Goal: Information Seeking & Learning: Compare options

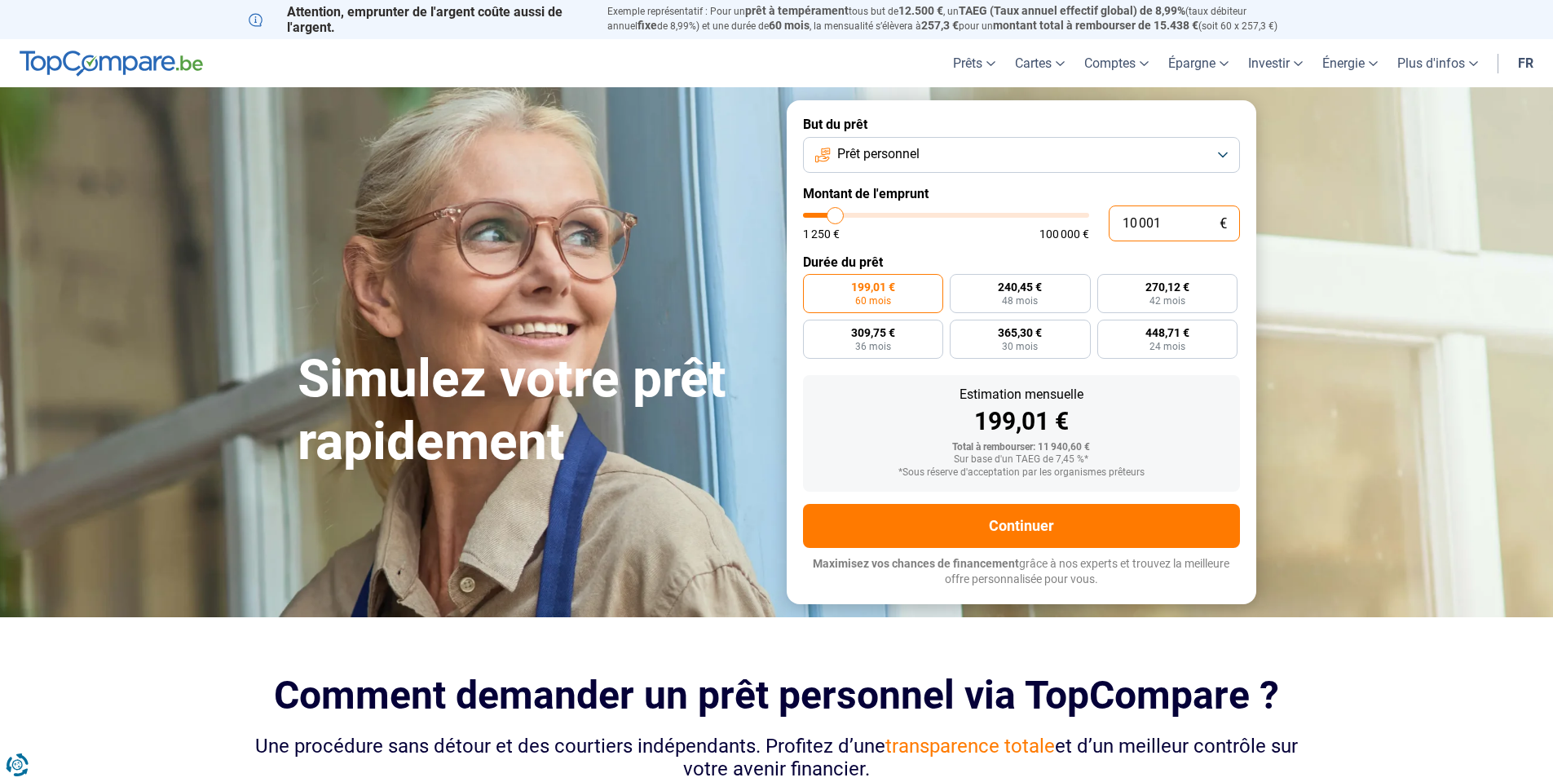
click at [1156, 222] on input "10 001" at bounding box center [1174, 223] width 131 height 36
click at [1160, 222] on input "10 001" at bounding box center [1174, 223] width 131 height 36
type input "1"
type input "1250"
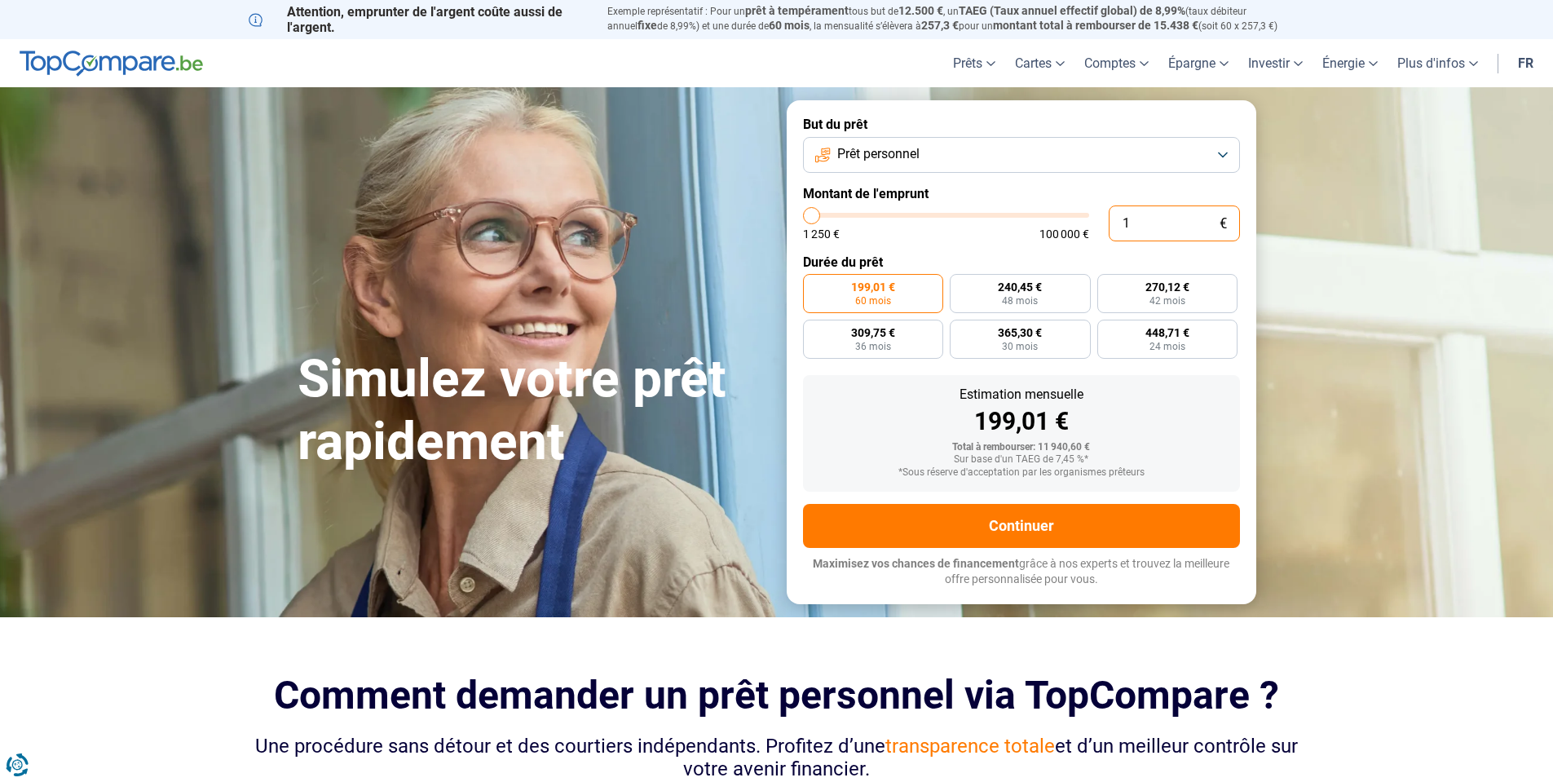
type input "15"
type input "1250"
type input "150"
type input "1250"
type input "1 500"
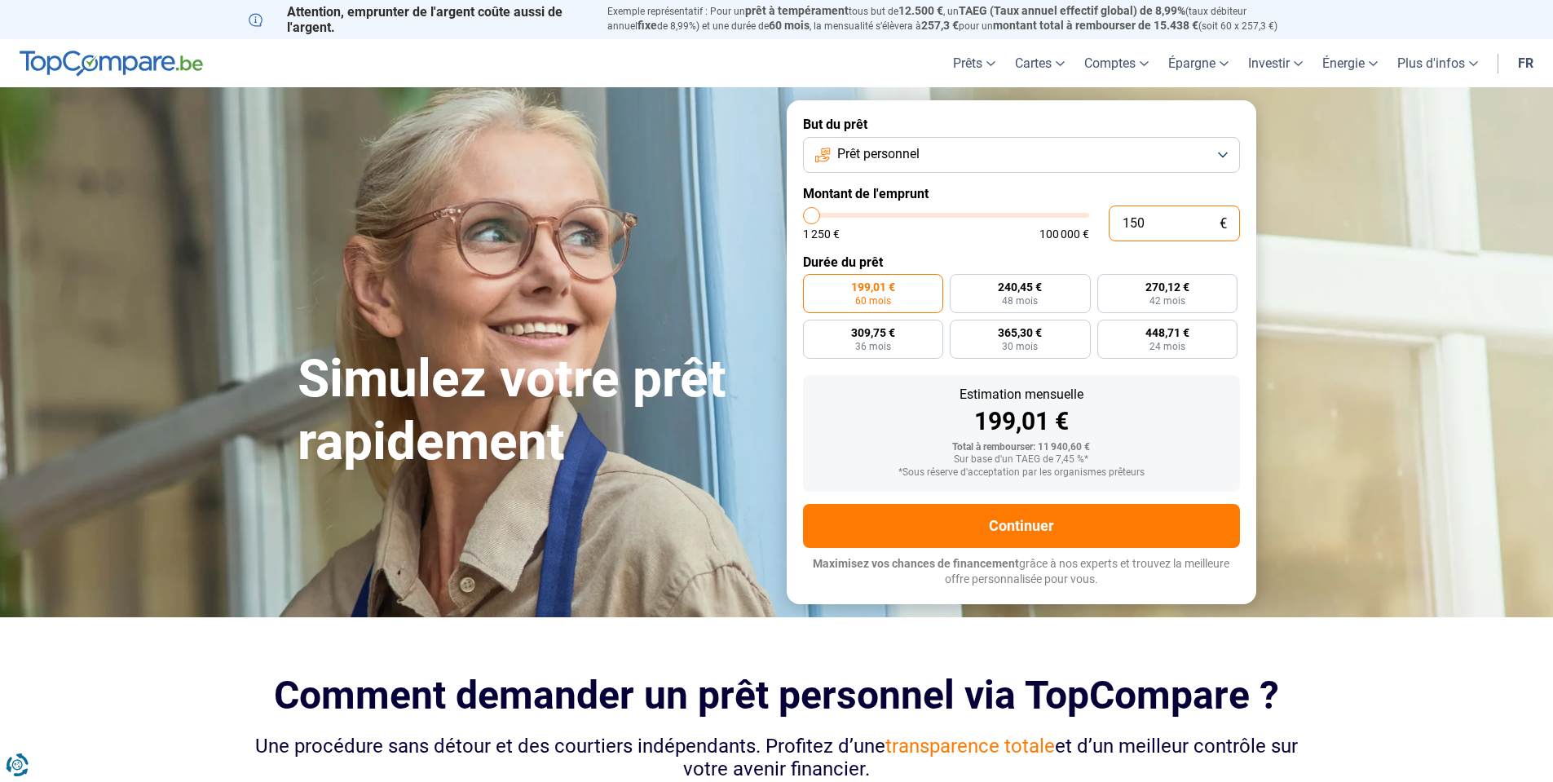
type input "1500"
type input "15 000"
type input "15000"
type input "15 000"
click at [1145, 191] on label "Montant de l'emprunt" at bounding box center [1021, 193] width 437 height 15
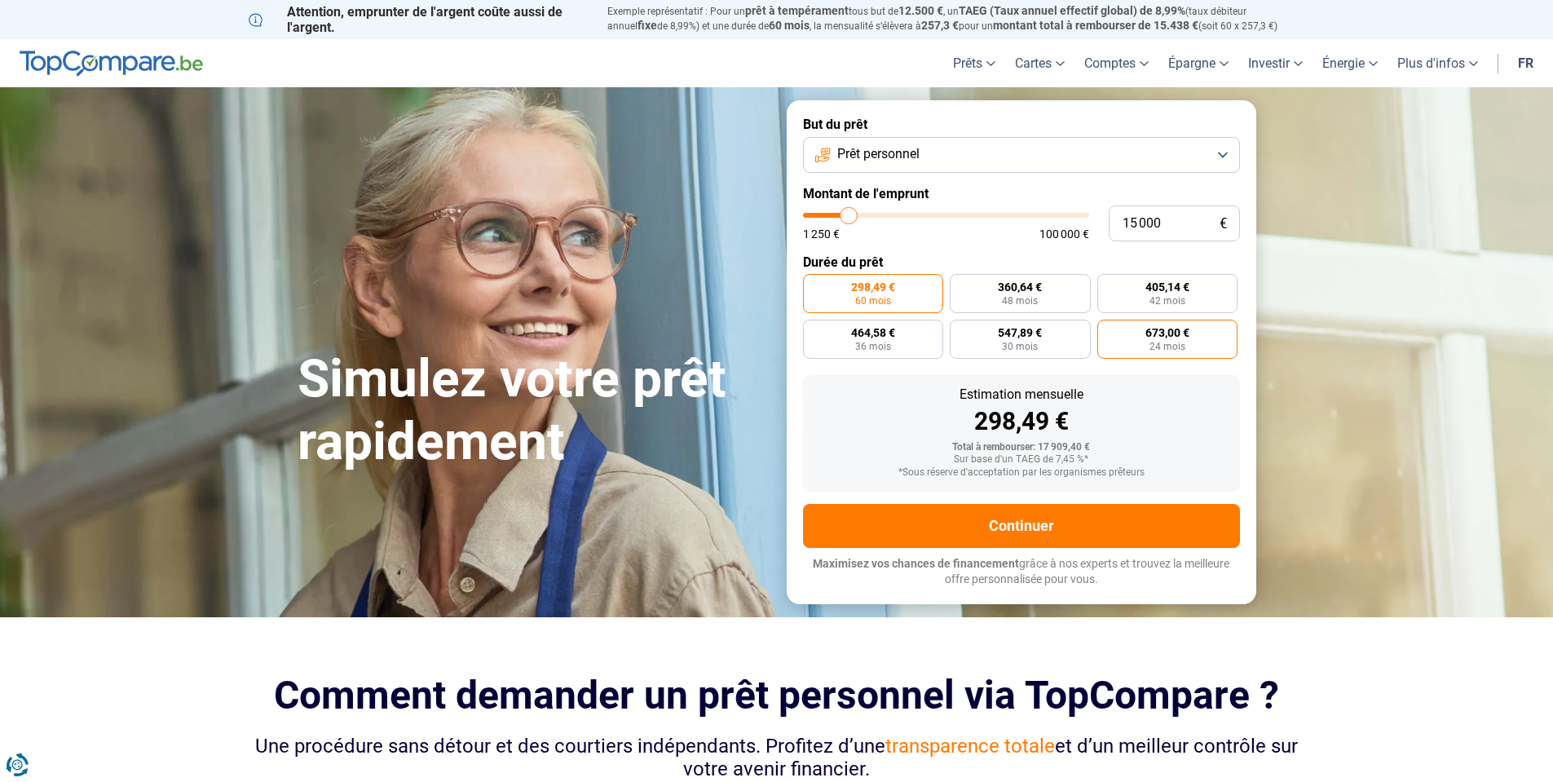
click at [1107, 336] on label "673,00 € 24 mois" at bounding box center [1167, 339] width 141 height 39
click at [1107, 330] on input "673,00 € 24 mois" at bounding box center [1102, 325] width 11 height 11
radio input "true"
click at [1056, 333] on label "547,89 € 30 mois" at bounding box center [1020, 339] width 141 height 39
click at [960, 330] on input "547,89 € 30 mois" at bounding box center [955, 325] width 11 height 11
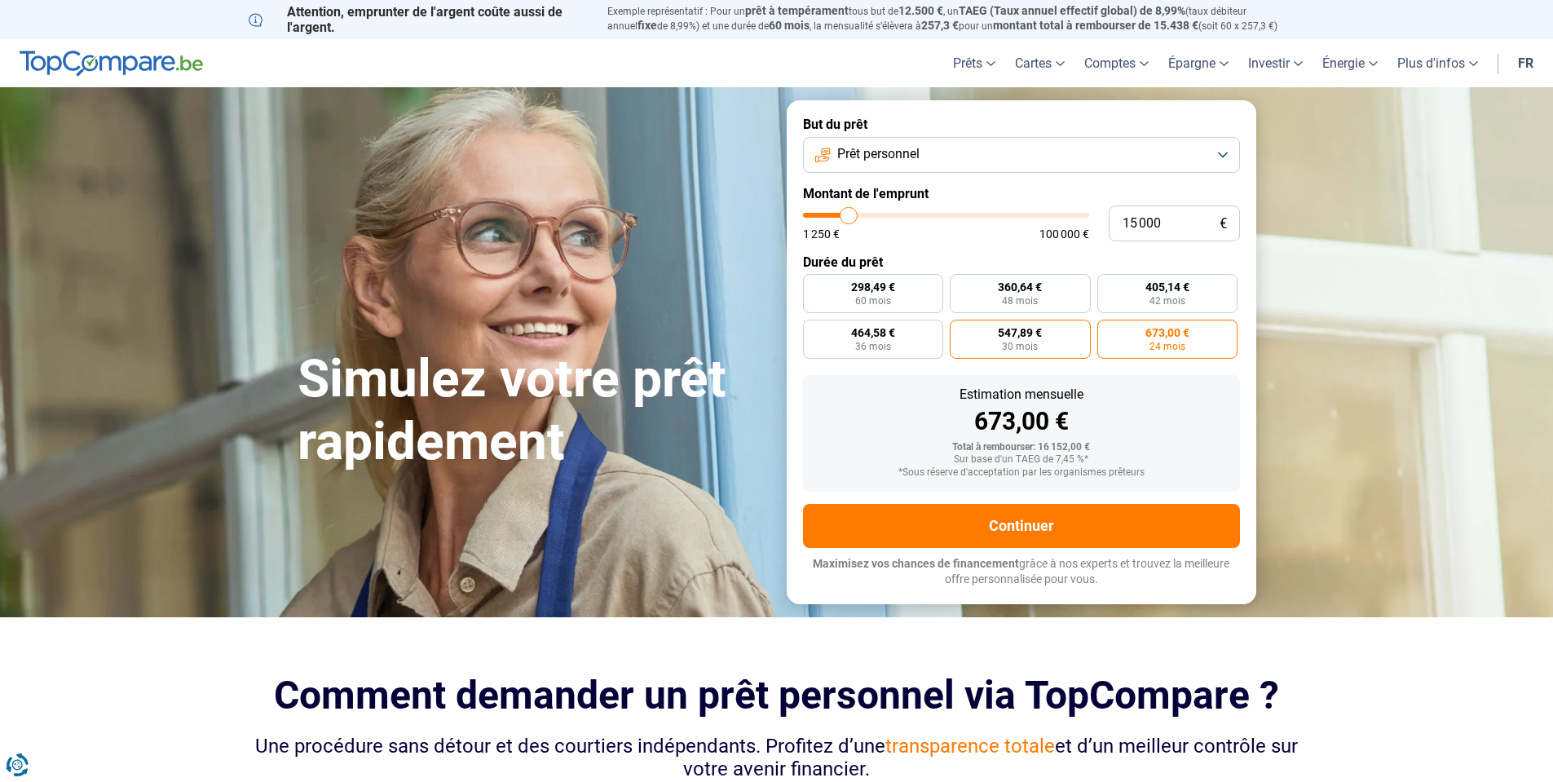
radio input "true"
click at [924, 329] on label "464,58 € 36 mois" at bounding box center [873, 339] width 141 height 39
click at [814, 329] on input "464,58 € 36 mois" at bounding box center [808, 325] width 11 height 11
radio input "true"
click at [1024, 334] on span "547,89 €" at bounding box center [1020, 332] width 44 height 11
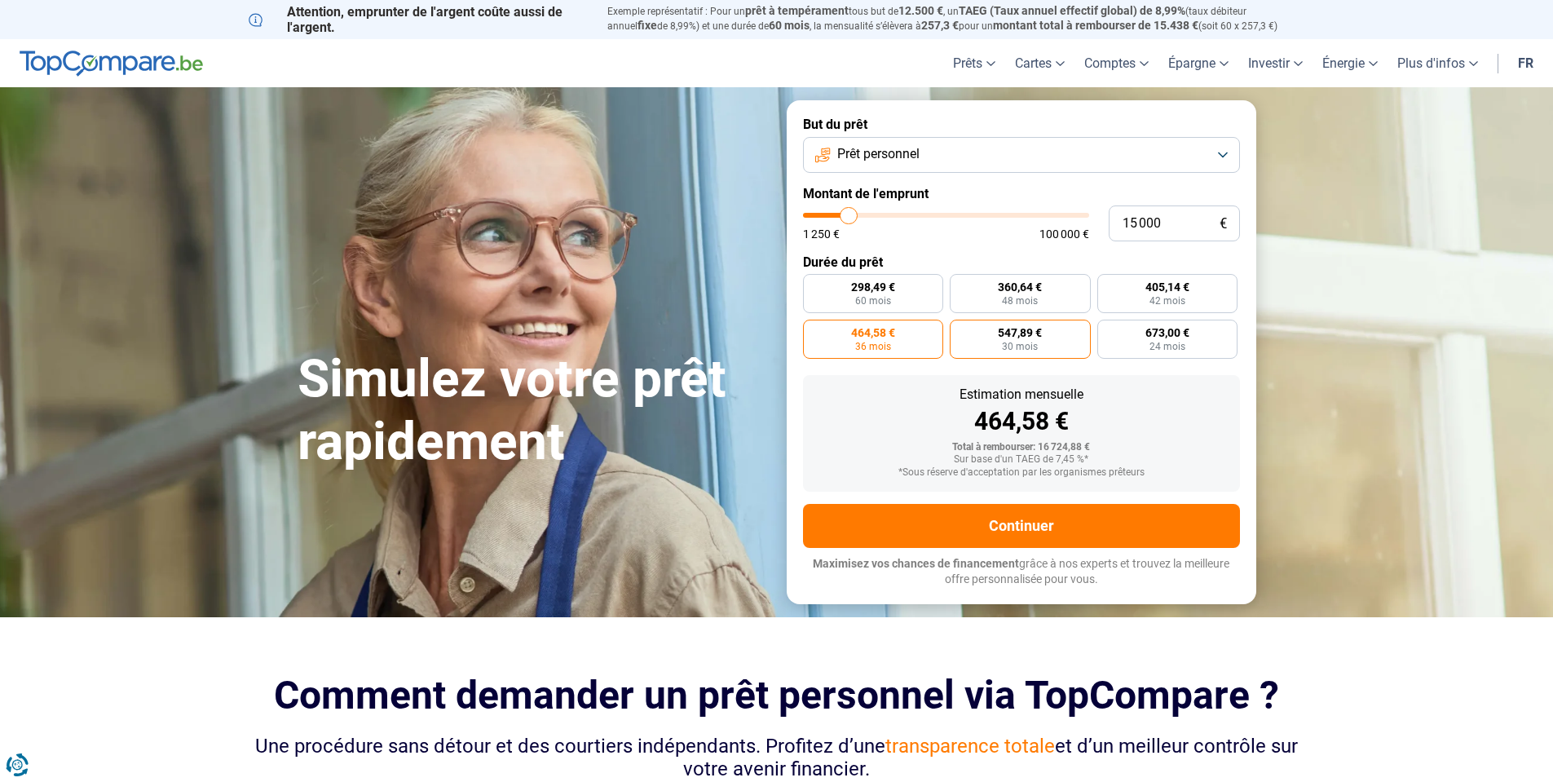
click at [960, 330] on input "547,89 € 30 mois" at bounding box center [955, 325] width 11 height 11
radio input "true"
click at [866, 292] on span "298,49 €" at bounding box center [873, 286] width 44 height 11
click at [814, 284] on input "298,49 € 60 mois" at bounding box center [808, 279] width 11 height 11
radio input "true"
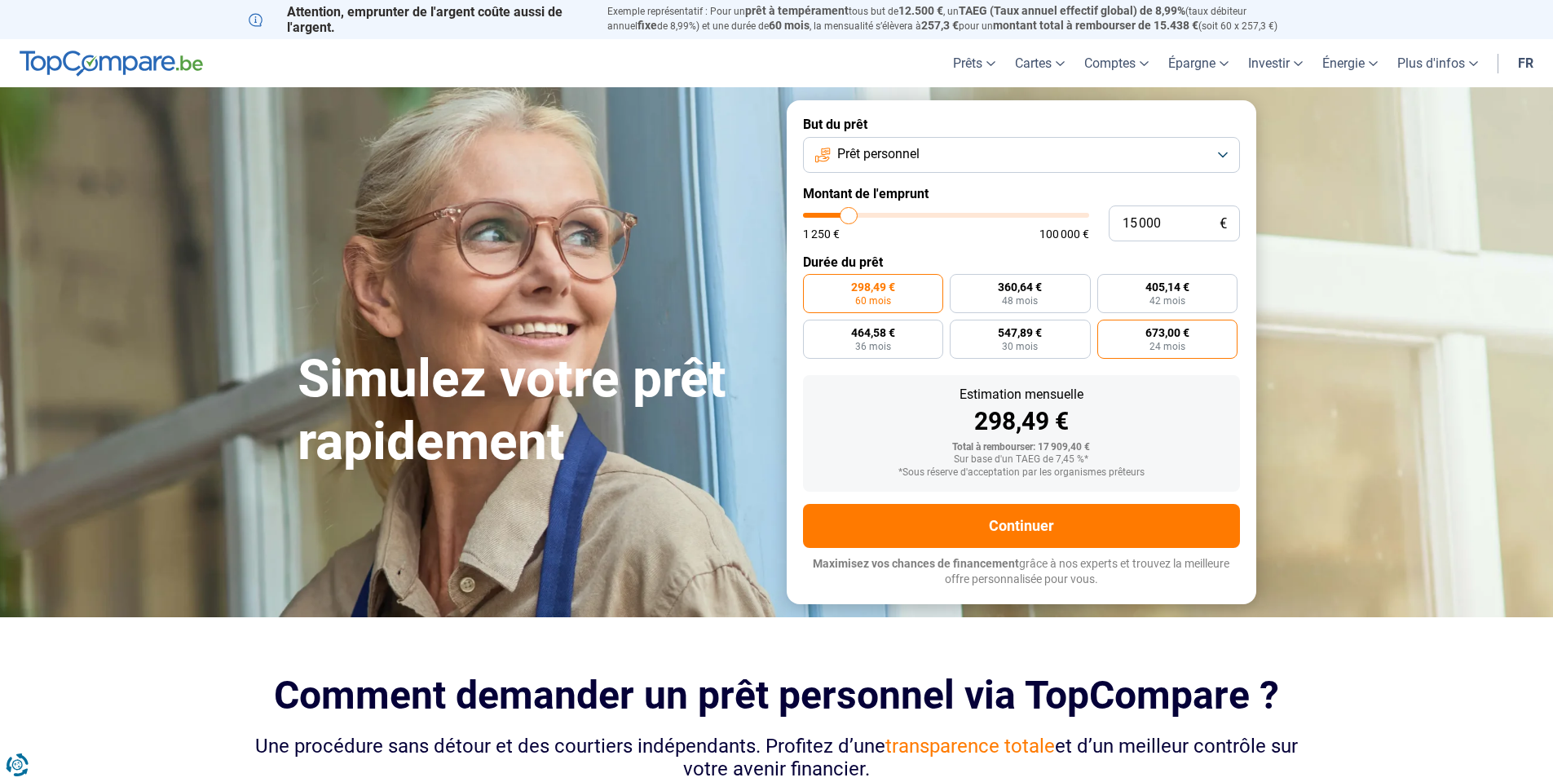
click at [1169, 349] on span "24 mois" at bounding box center [1167, 347] width 36 height 10
click at [1108, 330] on input "673,00 € 24 mois" at bounding box center [1102, 325] width 11 height 11
radio input "true"
click at [909, 337] on label "464,58 € 36 mois" at bounding box center [873, 339] width 141 height 39
click at [814, 330] on input "464,58 € 36 mois" at bounding box center [808, 325] width 11 height 11
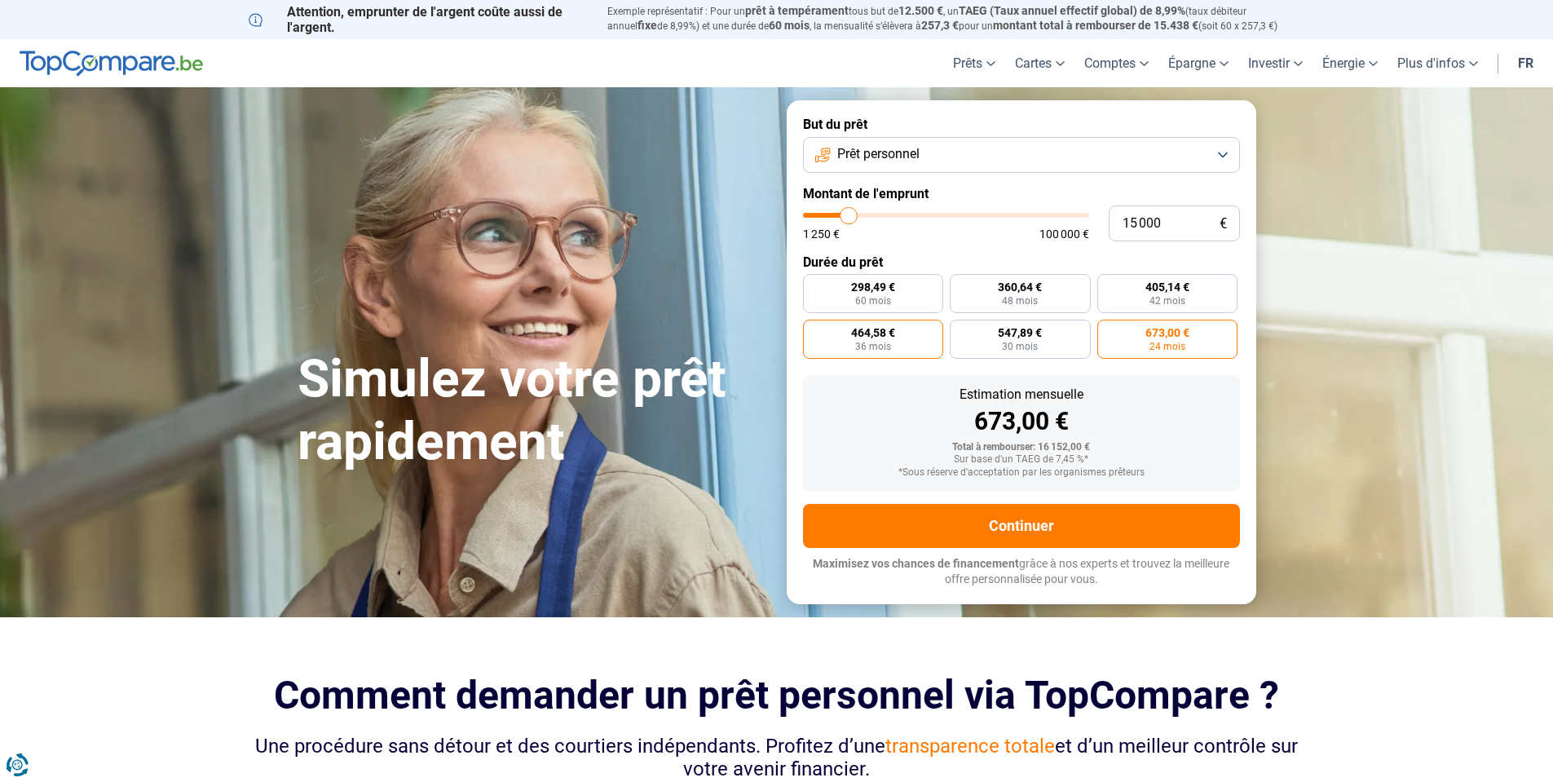
radio input "true"
click at [1014, 296] on span "48 mois" at bounding box center [1020, 301] width 36 height 10
click at [960, 284] on input "360,64 € 48 mois" at bounding box center [955, 279] width 11 height 11
radio input "true"
click at [870, 297] on span "60 mois" at bounding box center [873, 301] width 36 height 10
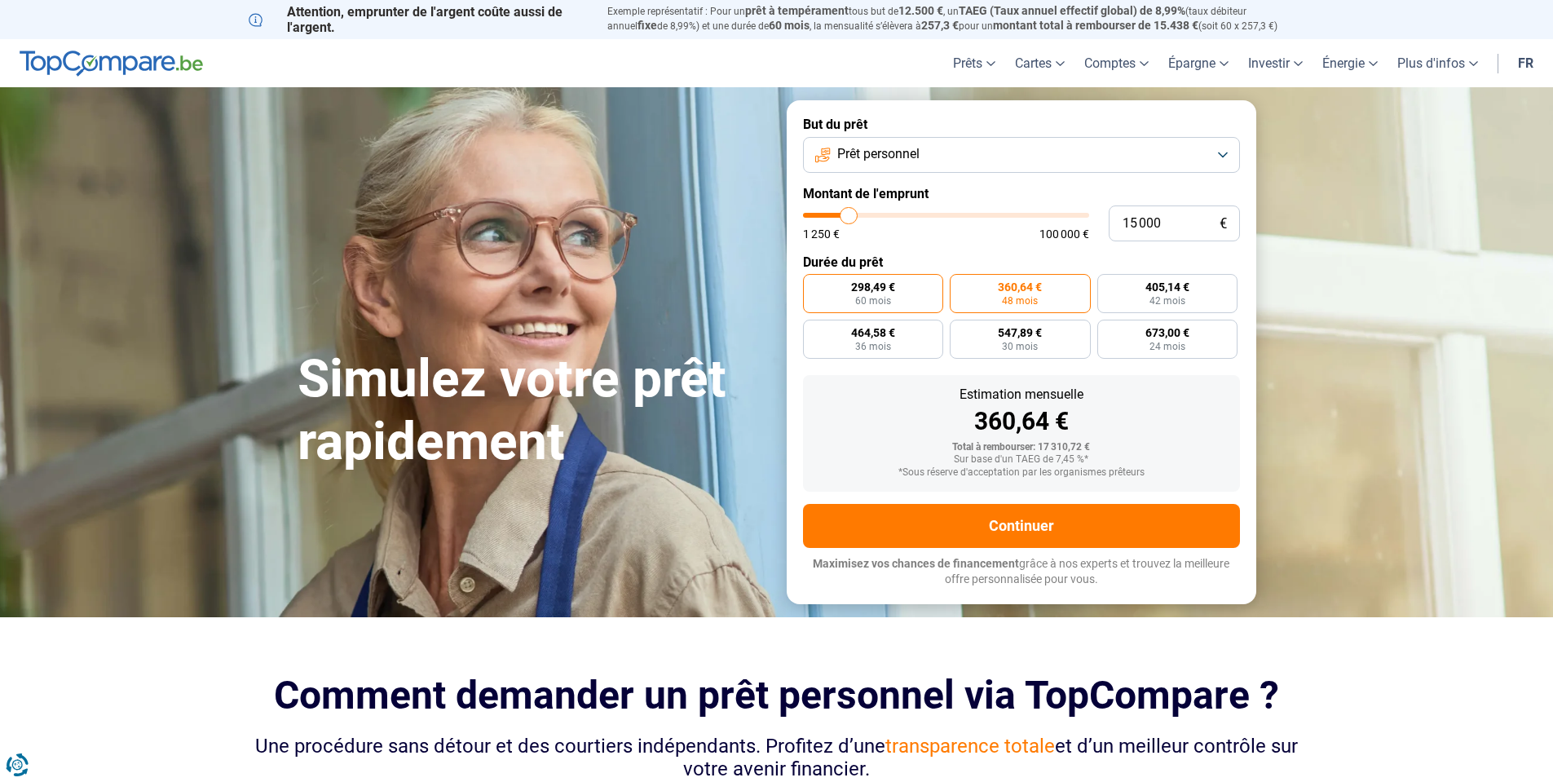
click at [814, 284] on input "298,49 € 60 mois" at bounding box center [808, 279] width 11 height 11
radio input "true"
click at [1010, 324] on label "547,89 € 30 mois" at bounding box center [1020, 339] width 141 height 39
click at [960, 324] on input "547,89 € 30 mois" at bounding box center [955, 325] width 11 height 11
radio input "true"
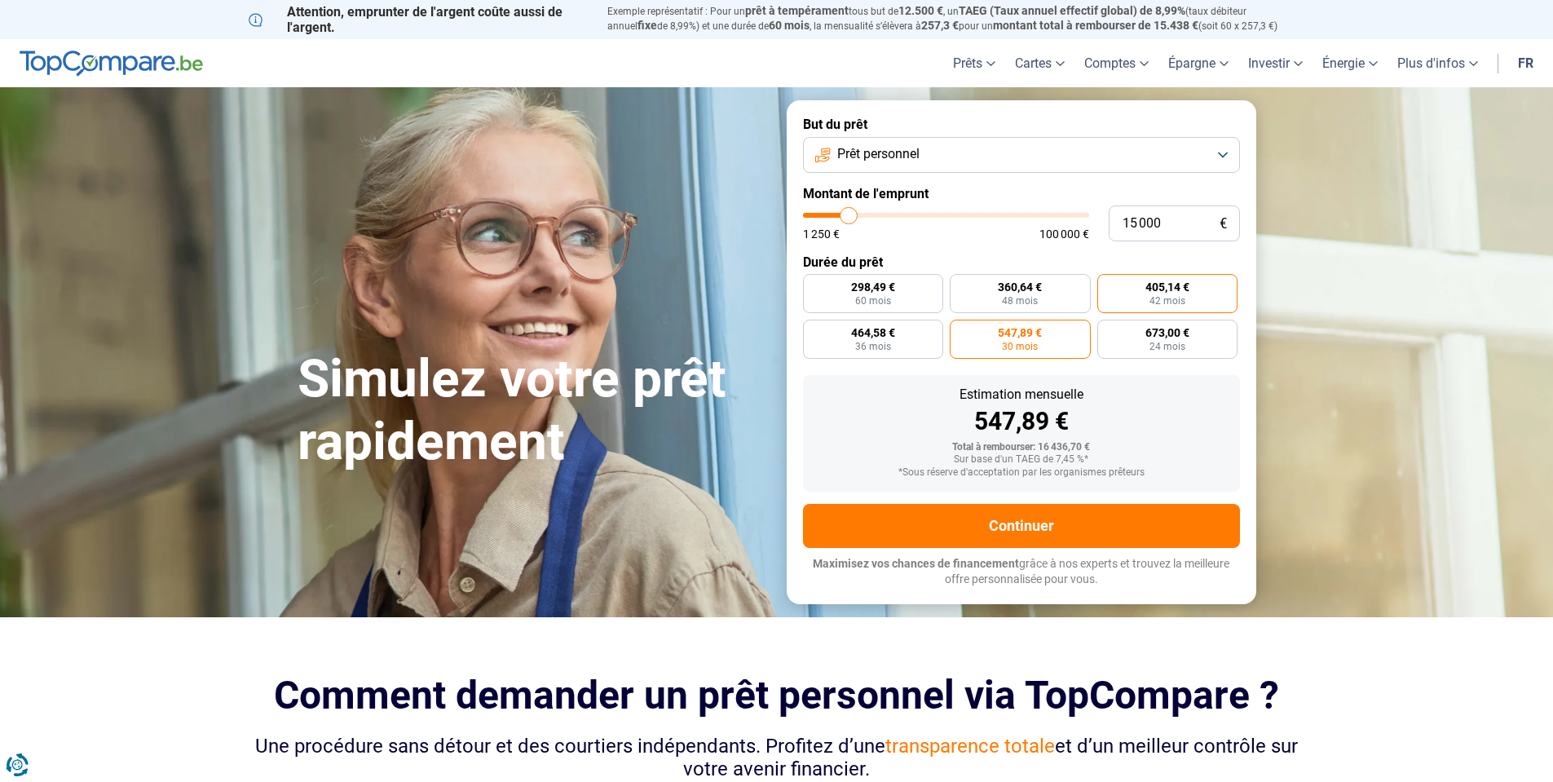
click at [1119, 298] on label "405,14 € 42 mois" at bounding box center [1167, 293] width 141 height 39
click at [1108, 284] on input "405,14 € 42 mois" at bounding box center [1102, 279] width 11 height 11
radio input "true"
click at [906, 306] on label "298,49 € 60 mois" at bounding box center [873, 293] width 141 height 39
click at [814, 284] on input "298,49 € 60 mois" at bounding box center [808, 279] width 11 height 11
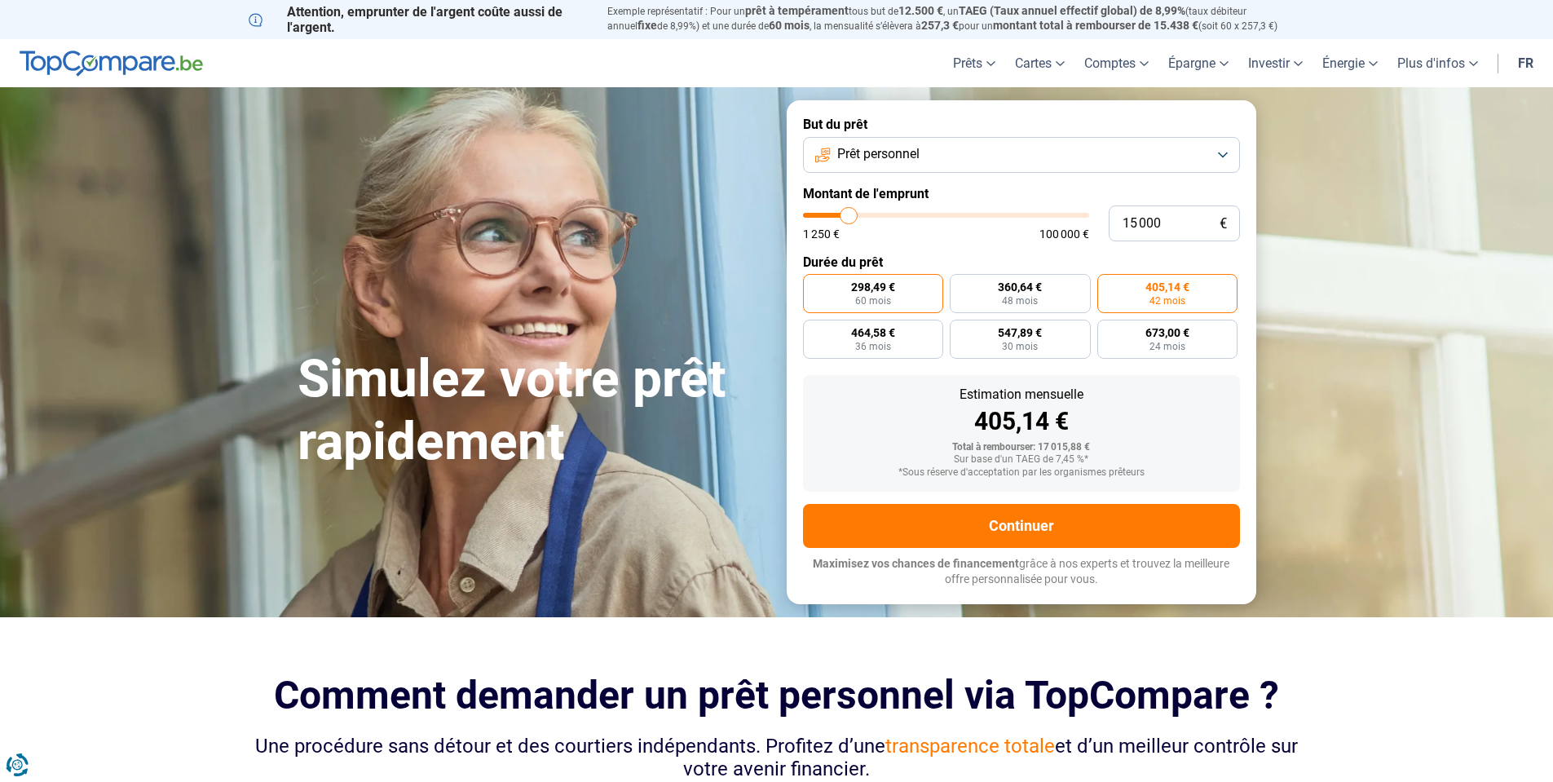
radio input "true"
click at [995, 327] on label "547,89 € 30 mois" at bounding box center [1020, 339] width 141 height 39
click at [960, 327] on input "547,89 € 30 mois" at bounding box center [955, 325] width 11 height 11
radio input "true"
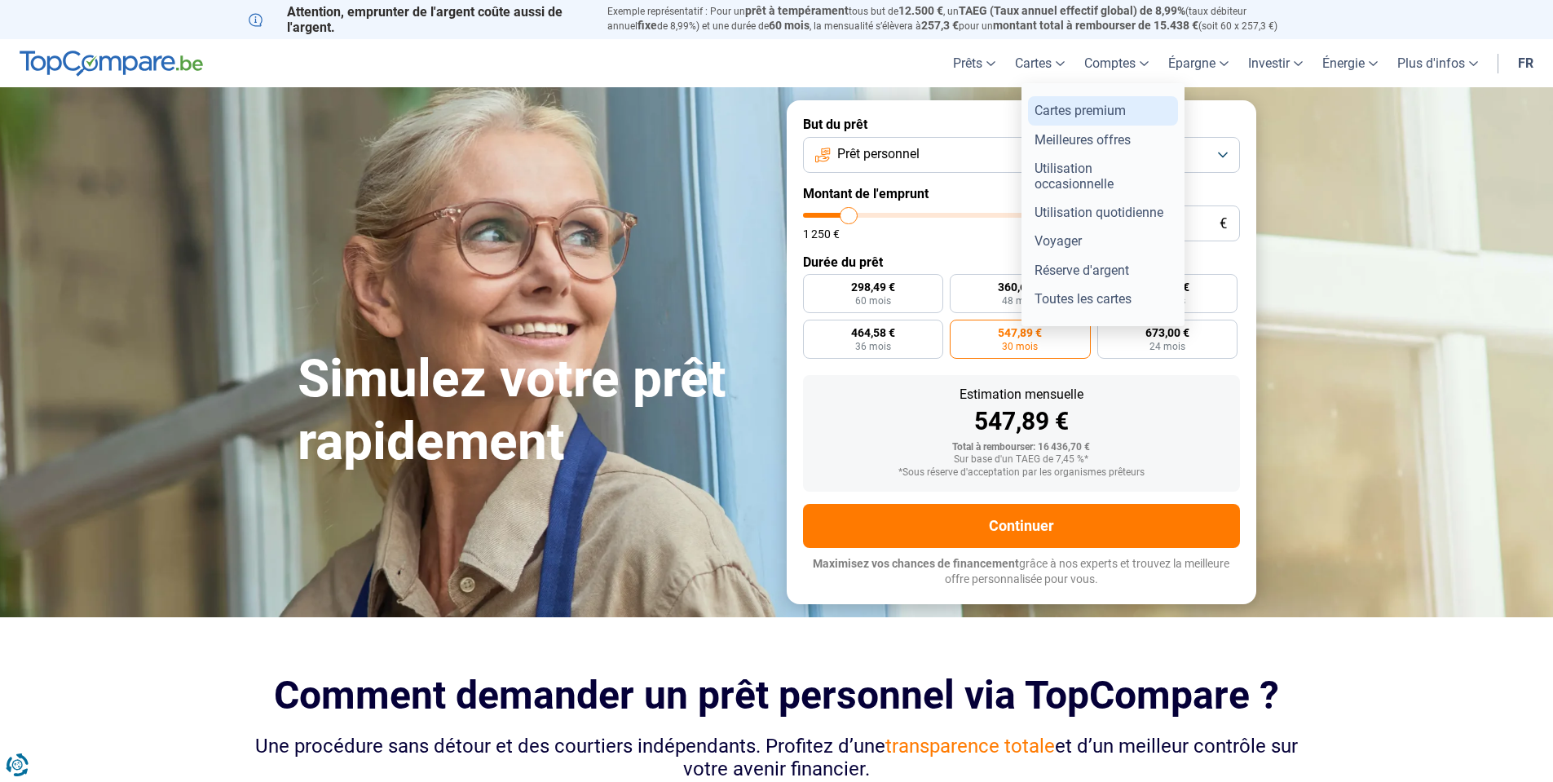
click at [1055, 106] on link "Cartes premium" at bounding box center [1103, 110] width 150 height 29
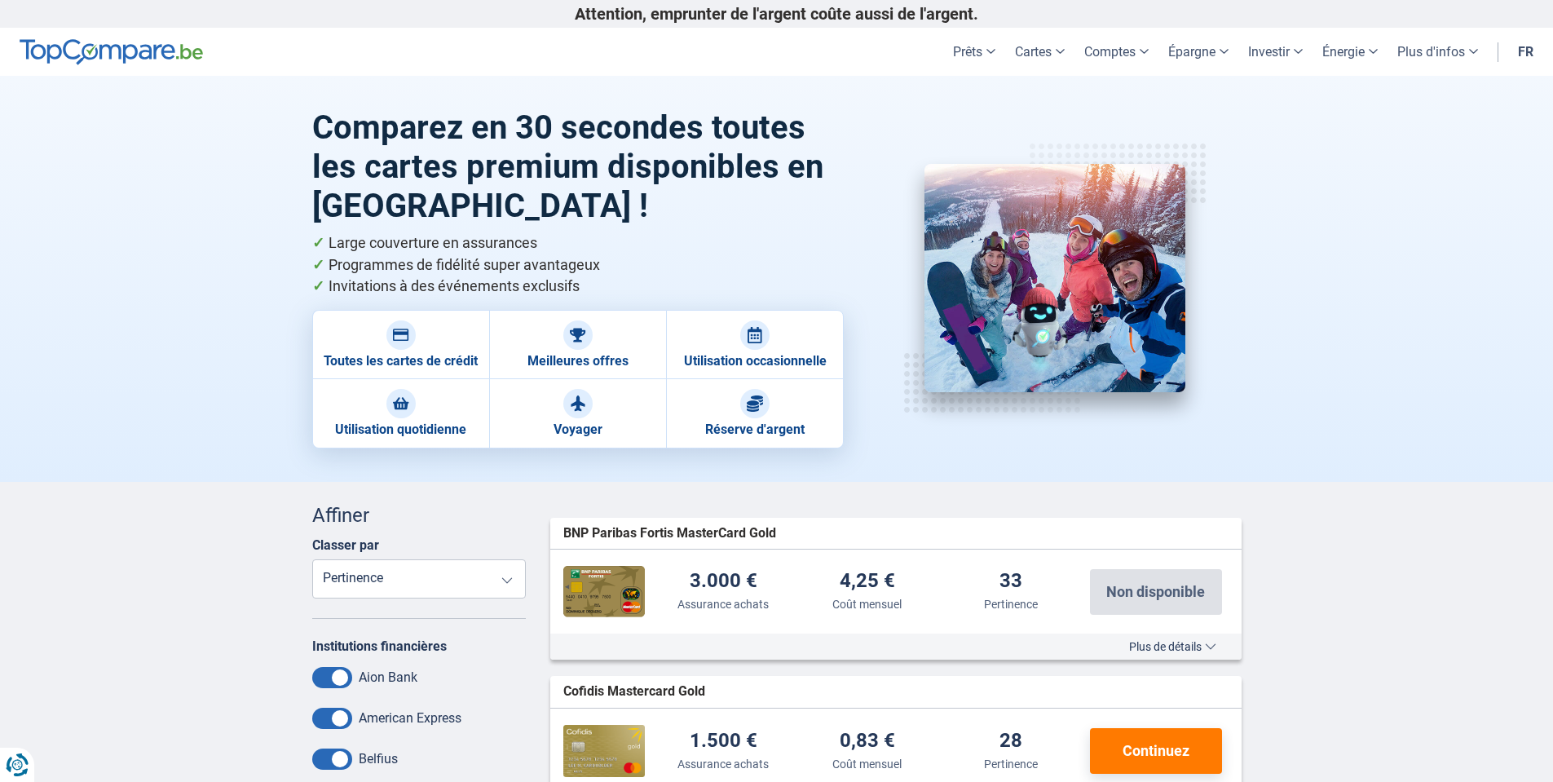
drag, startPoint x: 456, startPoint y: 404, endPoint x: 431, endPoint y: 176, distance: 229.6
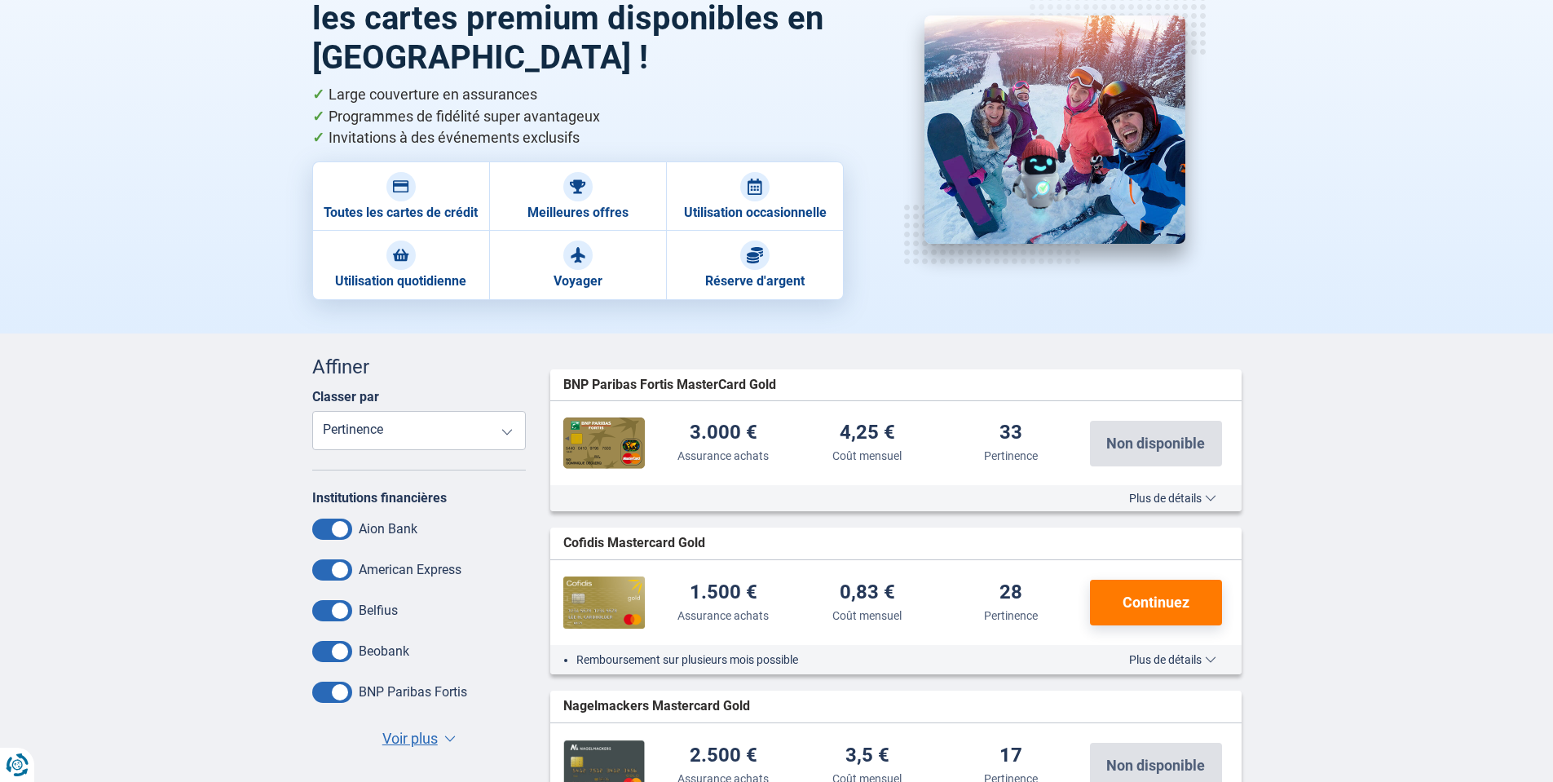
scroll to position [245, 0]
